Goal: Task Accomplishment & Management: Manage account settings

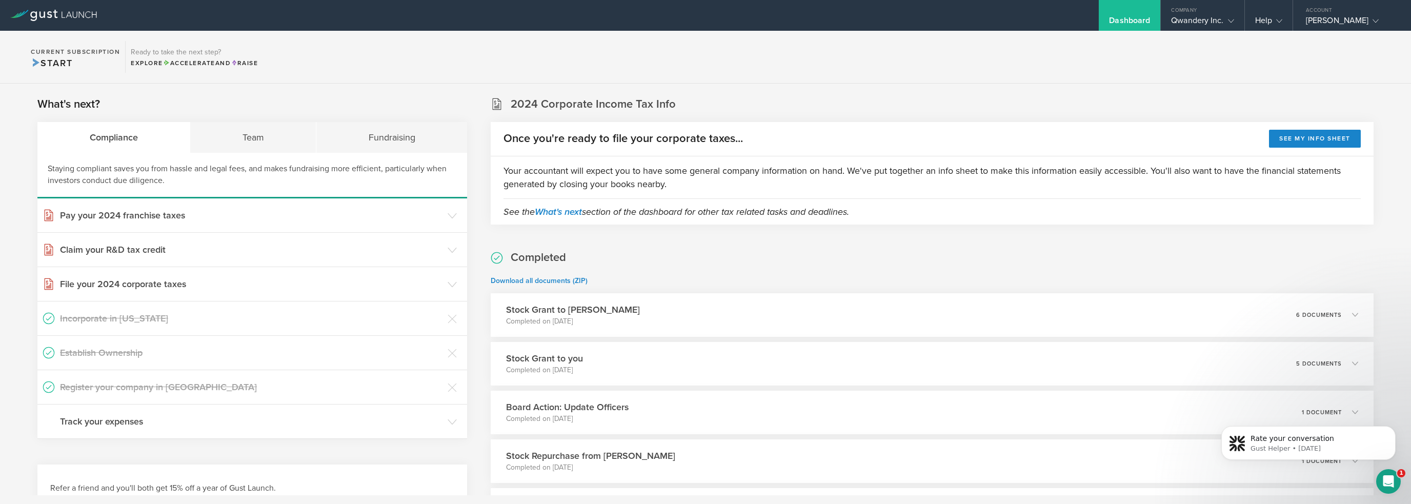
click at [640, 58] on section "Current Subscription Start Ready to take the next step? Explore Accelerate and …" at bounding box center [705, 57] width 1411 height 53
click at [1061, 78] on section "Current Subscription Start Ready to take the next step? Explore Accelerate and …" at bounding box center [705, 57] width 1411 height 53
click at [1096, 65] on section "Current Subscription Start Ready to take the next step? Explore Accelerate and …" at bounding box center [705, 57] width 1411 height 53
click at [1321, 137] on button "See my info sheet" at bounding box center [1315, 139] width 92 height 18
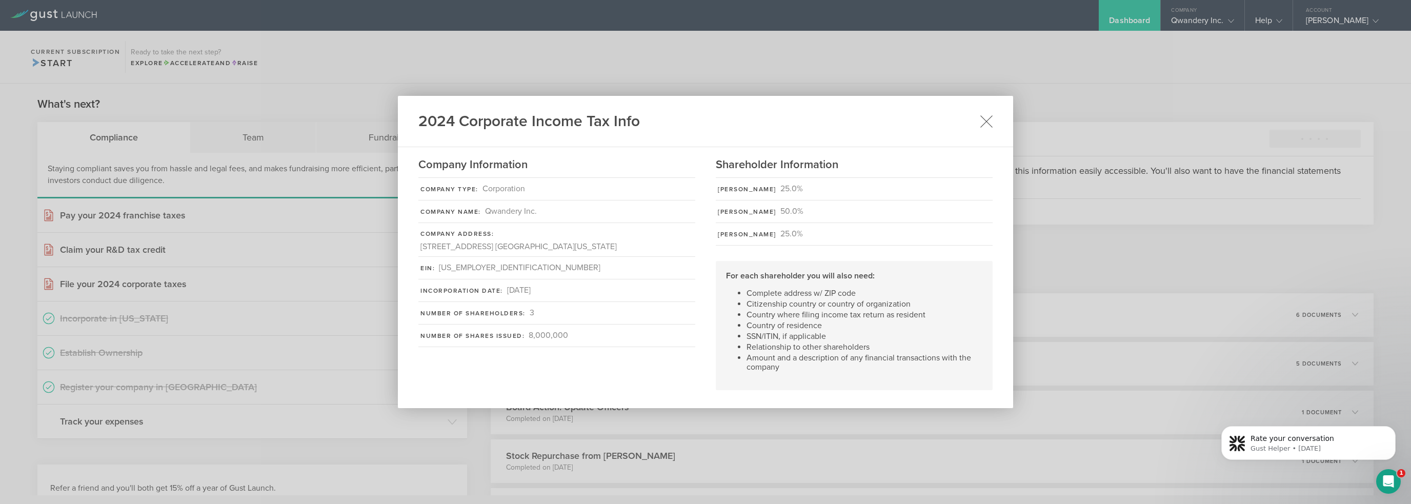
click at [989, 123] on icon at bounding box center [986, 121] width 13 height 13
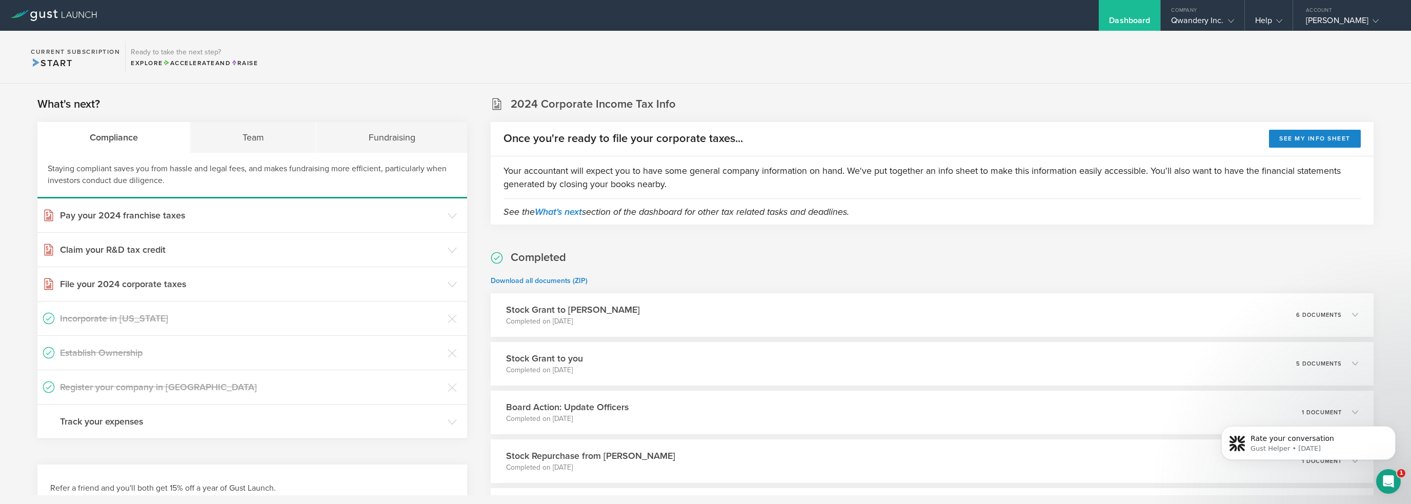
click at [989, 66] on section "Current Subscription Start Ready to take the next step? Explore Accelerate and …" at bounding box center [705, 57] width 1411 height 53
click at [1197, 74] on section "Current Subscription Start Ready to take the next step? Explore Accelerate and …" at bounding box center [705, 57] width 1411 height 53
click at [1206, 69] on section "Current Subscription Start Ready to take the next step? Explore Accelerate and …" at bounding box center [705, 57] width 1411 height 53
click at [1072, 63] on section "Current Subscription Start Ready to take the next step? Explore Accelerate and …" at bounding box center [705, 57] width 1411 height 53
click at [1230, 19] on icon at bounding box center [1231, 21] width 6 height 6
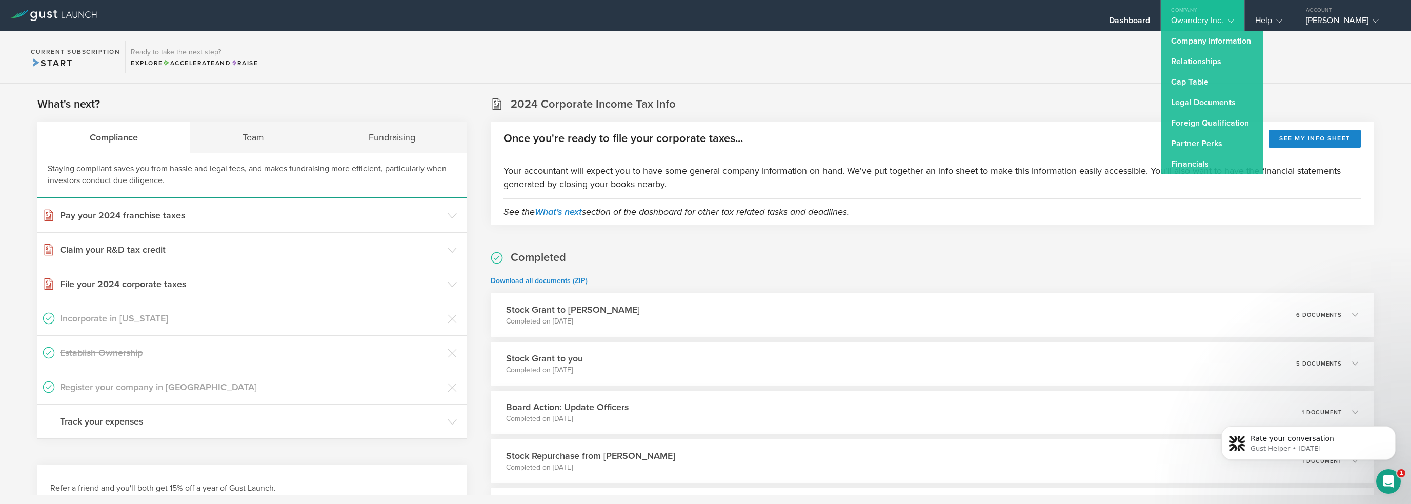
click at [1076, 75] on section "Current Subscription Start Ready to take the next step? Explore Accelerate and …" at bounding box center [705, 57] width 1411 height 53
